Goal: Task Accomplishment & Management: Manage account settings

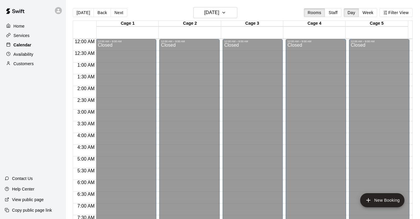
scroll to position [321, 0]
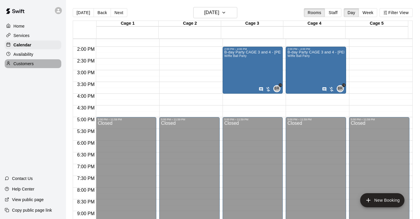
click at [27, 65] on p "Customers" at bounding box center [23, 64] width 20 height 6
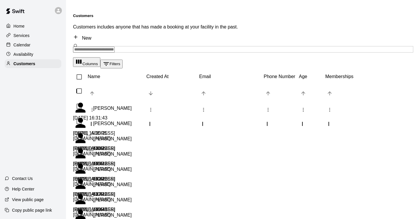
click at [115, 47] on input "Search customers by name or email" at bounding box center [94, 50] width 42 height 6
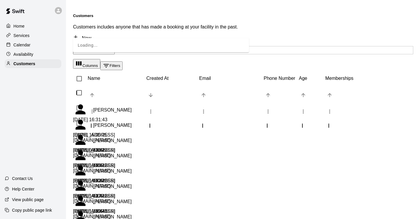
type input "****"
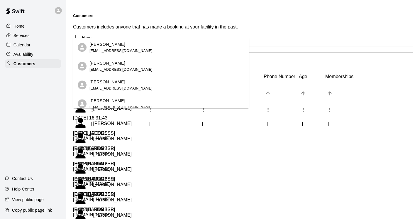
click at [118, 81] on div "[PERSON_NAME]" at bounding box center [121, 82] width 63 height 6
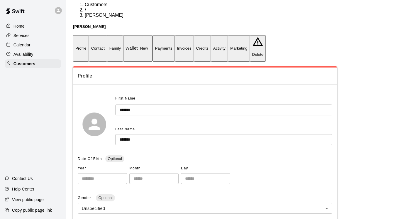
scroll to position [7, 0]
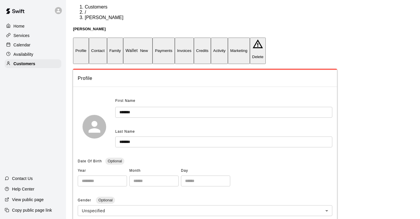
click at [123, 38] on button "Family" at bounding box center [115, 51] width 16 height 26
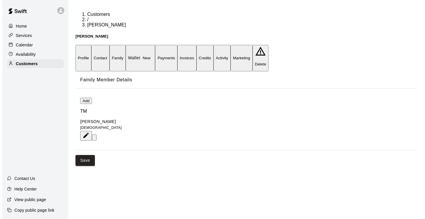
scroll to position [0, 0]
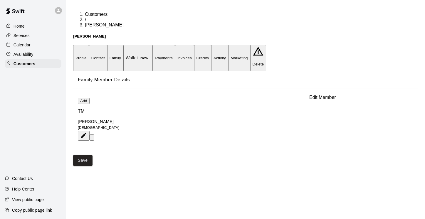
click at [87, 132] on icon "Edit Member" at bounding box center [83, 135] width 7 height 7
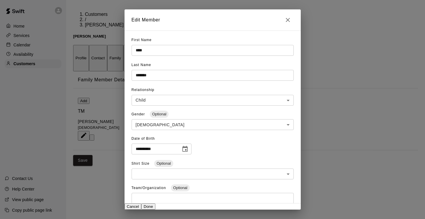
click at [286, 20] on icon "Close" at bounding box center [287, 19] width 7 height 7
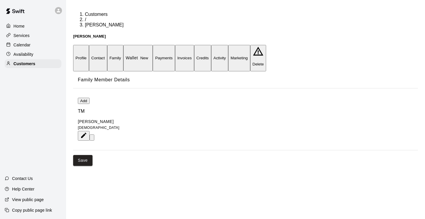
click at [87, 45] on button "Profile" at bounding box center [81, 58] width 16 height 26
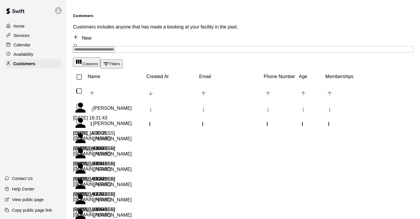
click at [84, 46] on div "​ ​" at bounding box center [243, 49] width 340 height 6
type input "*******"
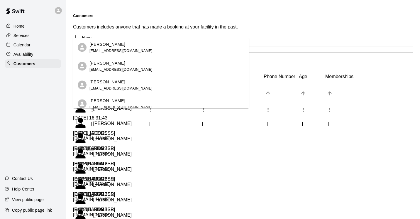
click at [108, 84] on p "[PERSON_NAME]" at bounding box center [108, 82] width 36 height 6
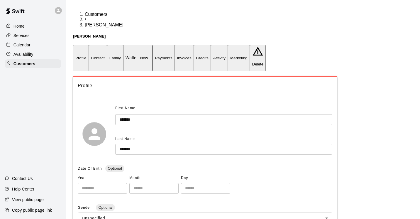
click at [123, 45] on button "Family" at bounding box center [115, 58] width 16 height 26
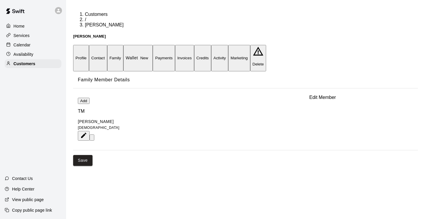
click at [86, 133] on icon "Edit Member" at bounding box center [83, 135] width 5 height 5
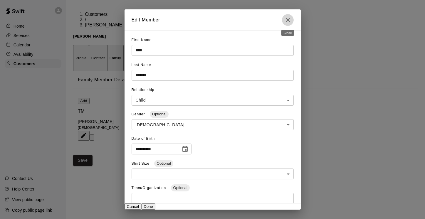
click at [286, 19] on icon "Close" at bounding box center [288, 20] width 4 height 4
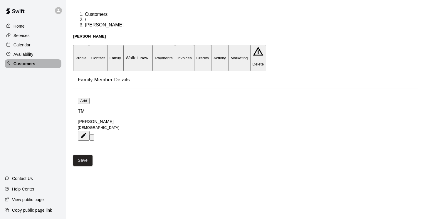
click at [28, 62] on p "Customers" at bounding box center [24, 64] width 22 height 6
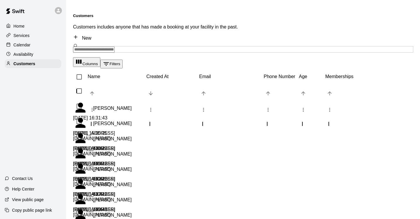
click at [101, 47] on input "Search customers by name or email" at bounding box center [94, 50] width 42 height 6
type input "****"
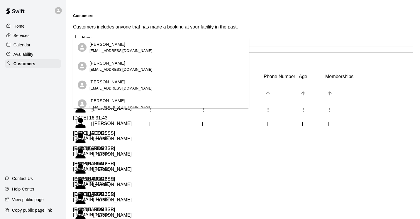
click at [97, 65] on p "[PERSON_NAME]" at bounding box center [108, 63] width 36 height 6
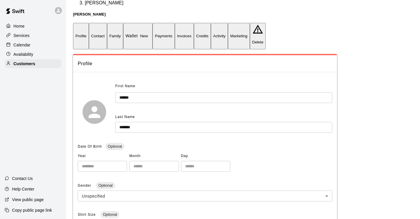
scroll to position [21, 0]
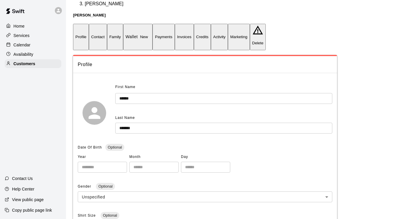
click at [123, 24] on button "Family" at bounding box center [115, 37] width 16 height 26
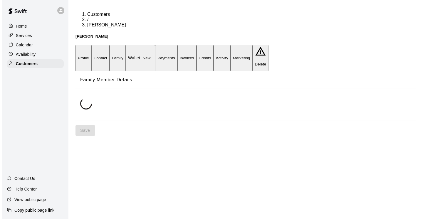
scroll to position [0, 0]
